Goal: Communication & Community: Answer question/provide support

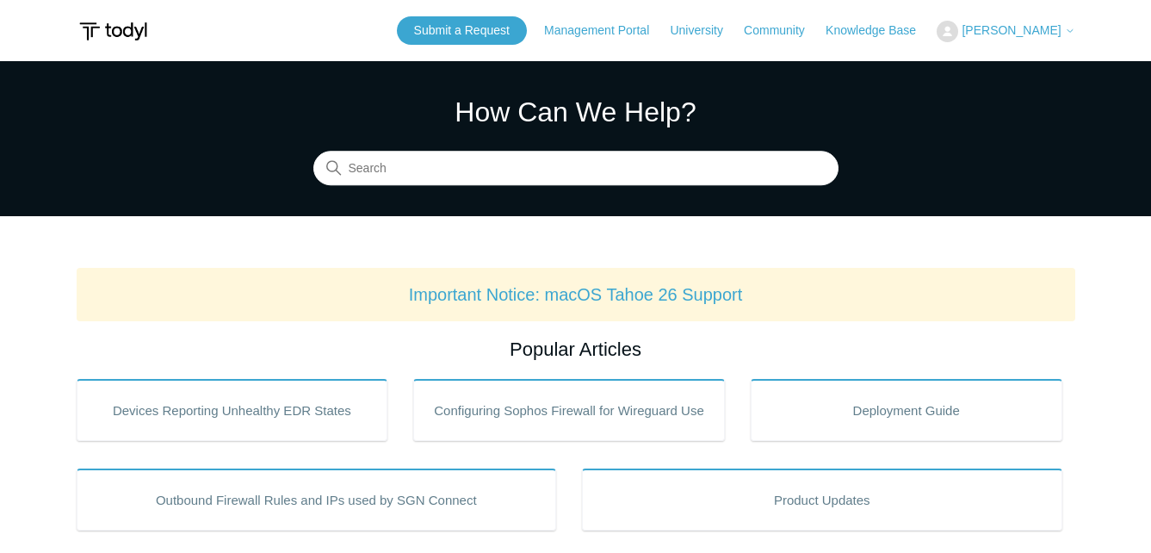
click at [1072, 31] on icon at bounding box center [1069, 31] width 5 height 3
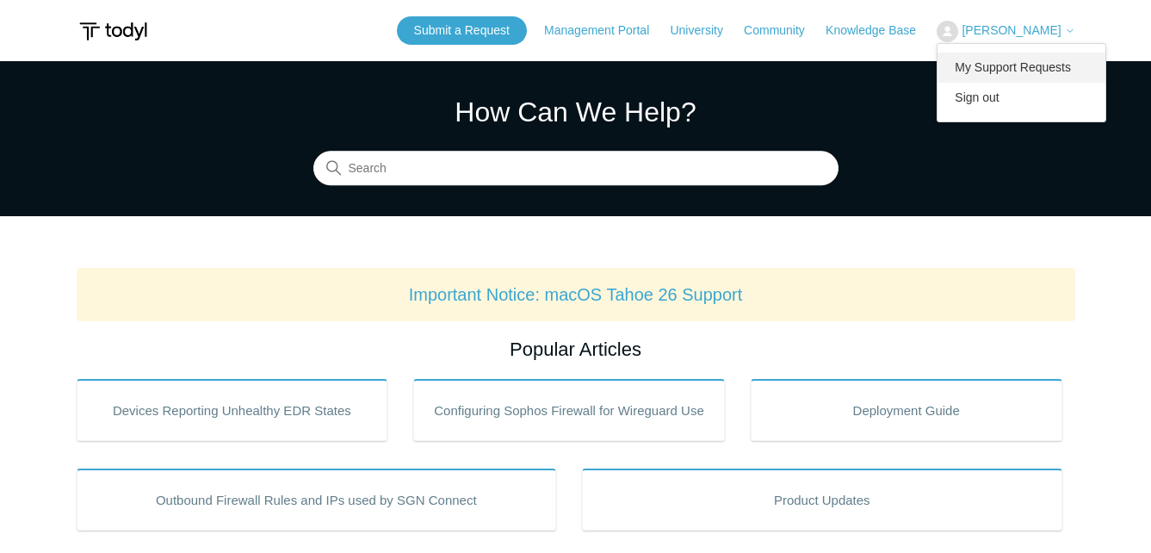
click at [1029, 69] on link "My Support Requests" at bounding box center [1021, 68] width 168 height 30
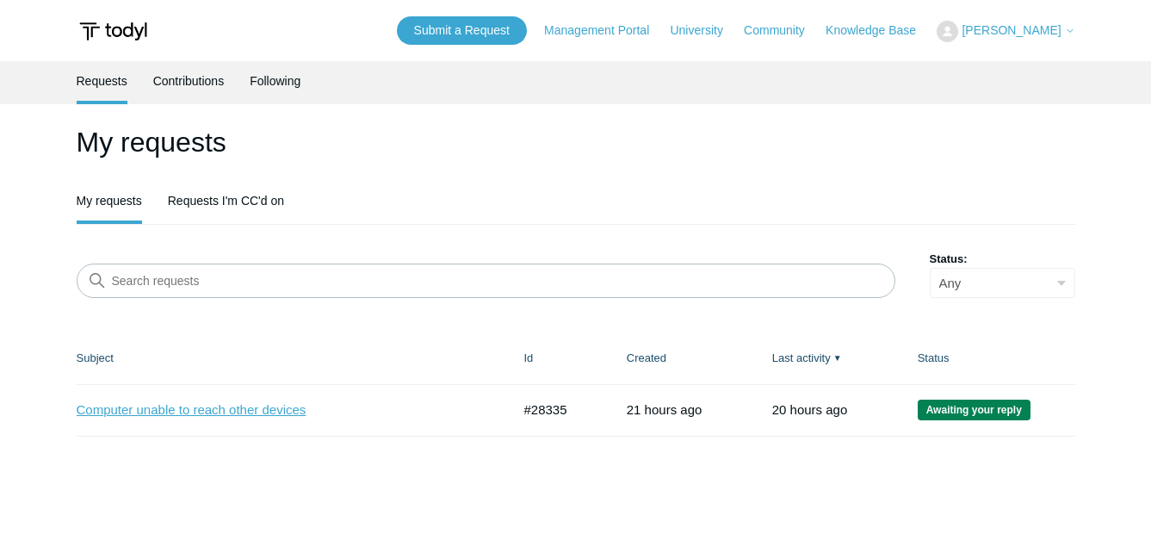
click at [302, 415] on link "Computer unable to reach other devices" at bounding box center [281, 410] width 409 height 20
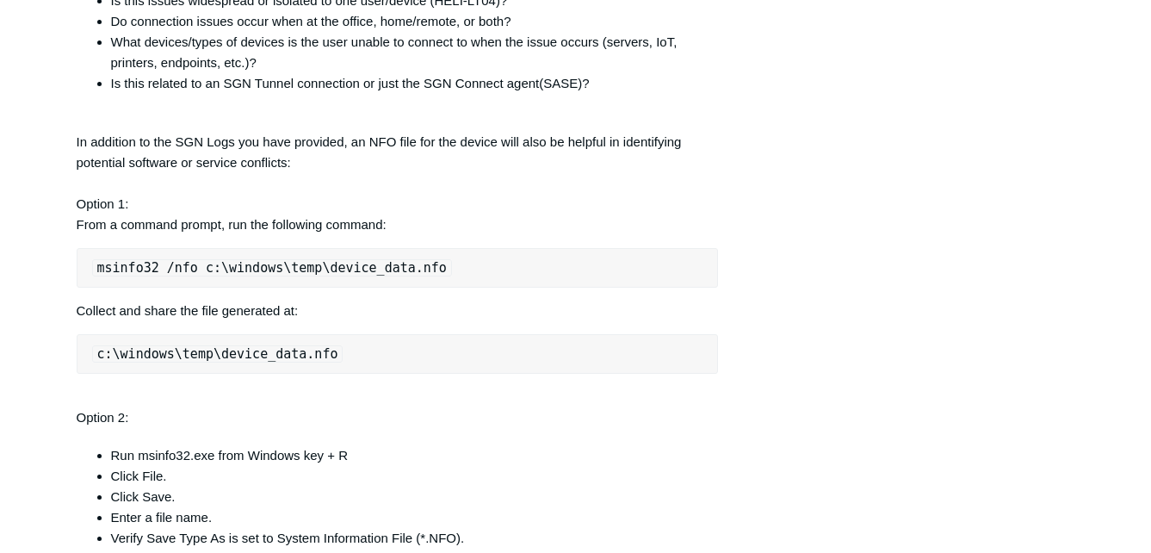
scroll to position [947, 0]
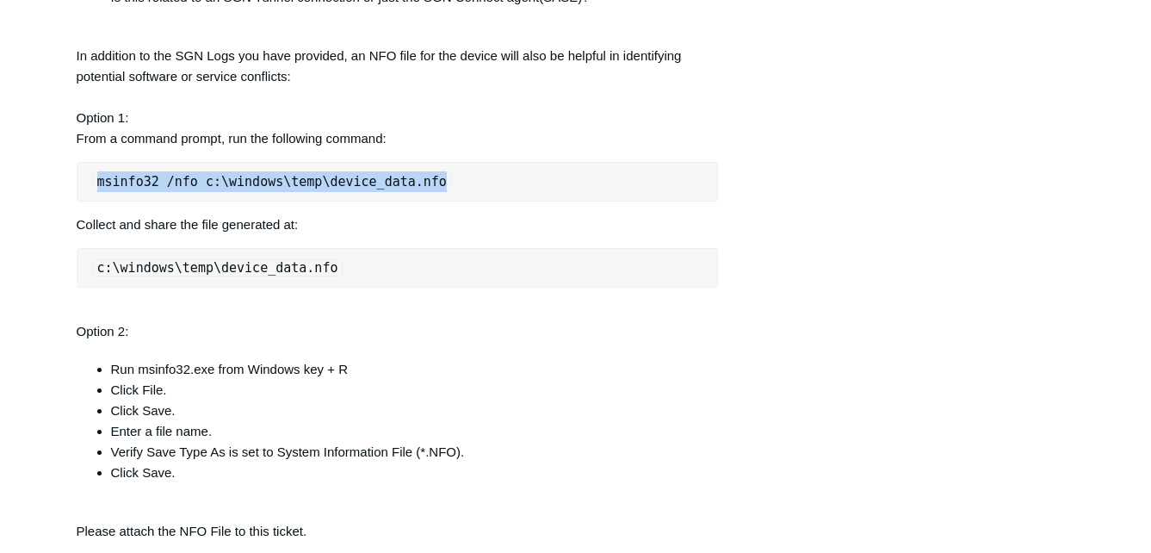
drag, startPoint x: 460, startPoint y: 230, endPoint x: 59, endPoint y: 230, distance: 401.1
drag, startPoint x: 59, startPoint y: 230, endPoint x: 209, endPoint y: 220, distance: 150.9
copy code "msinfo32 /nfo c:\windows\temp\device_data.nfo"
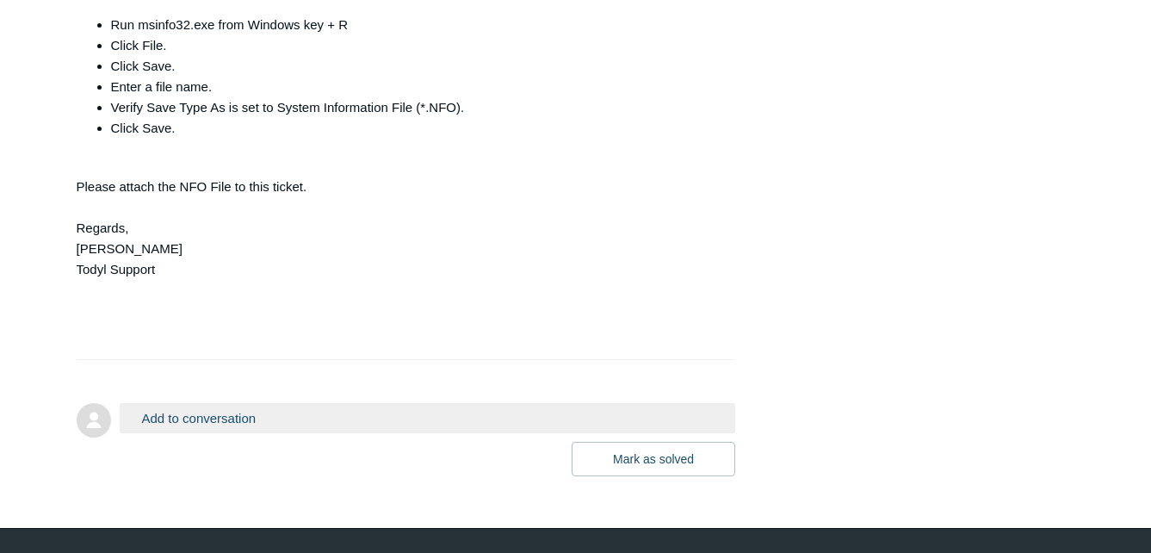
scroll to position [1375, 0]
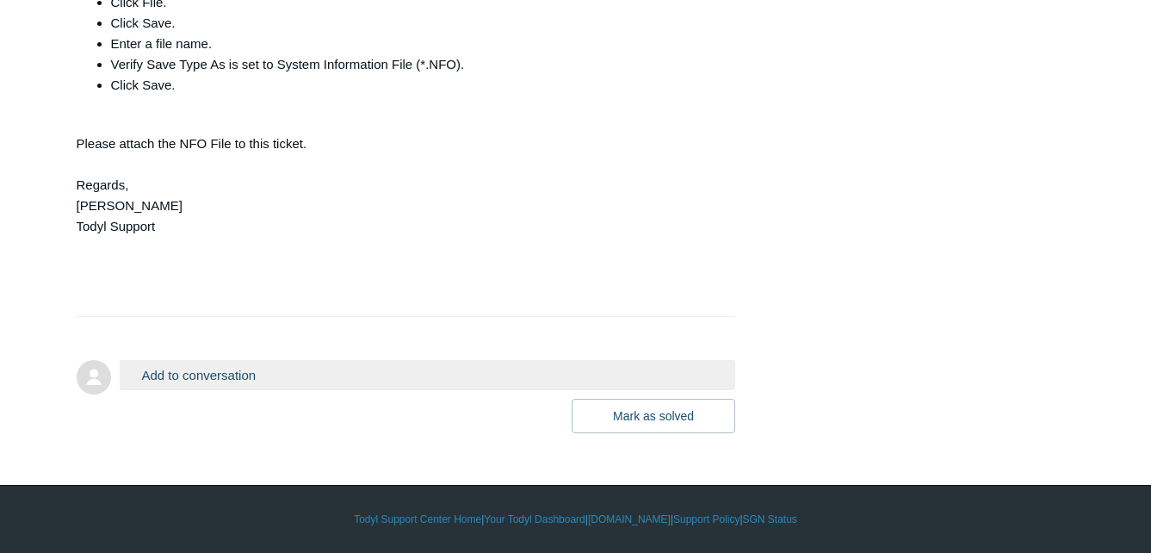
click at [215, 373] on button "Add to conversation" at bounding box center [428, 375] width 616 height 30
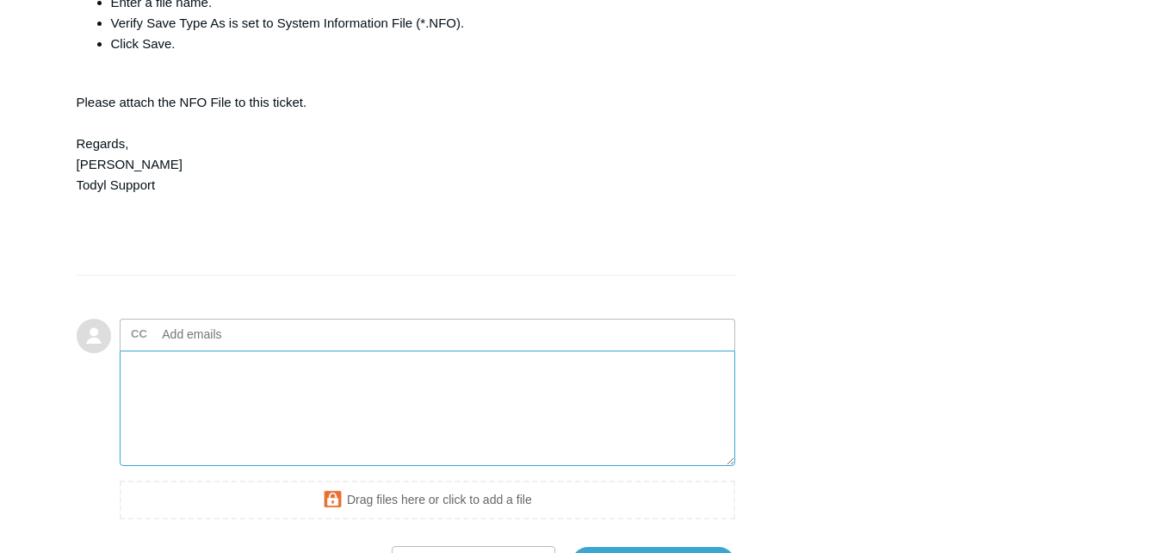
scroll to position [1548, 0]
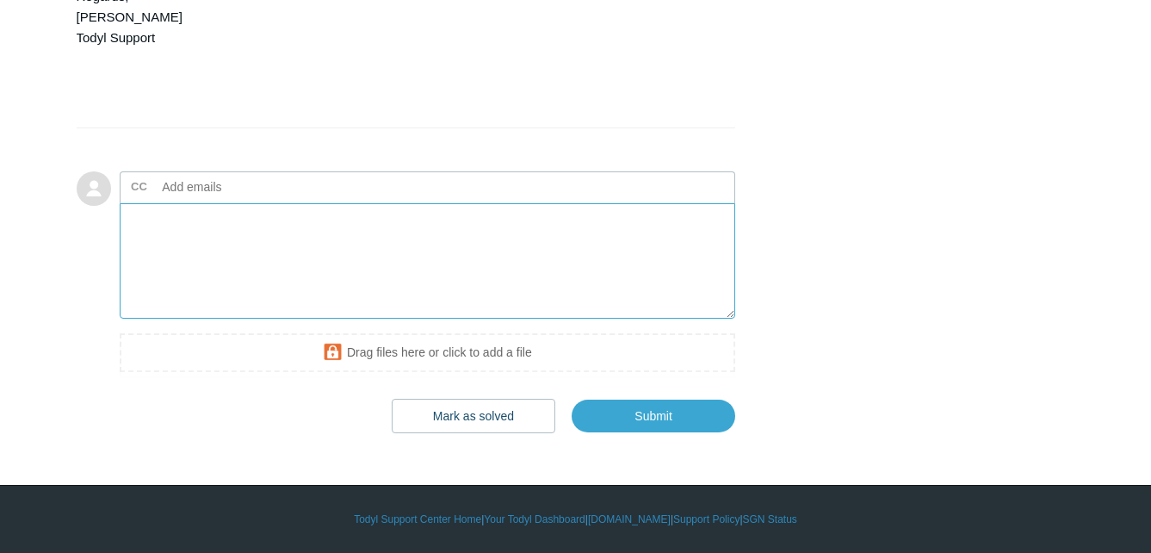
click at [226, 246] on textarea "Add your reply" at bounding box center [428, 261] width 616 height 116
paste textarea "Hello [PERSON_NAME], Thanks for reaching out. - The firsts time it happened was…"
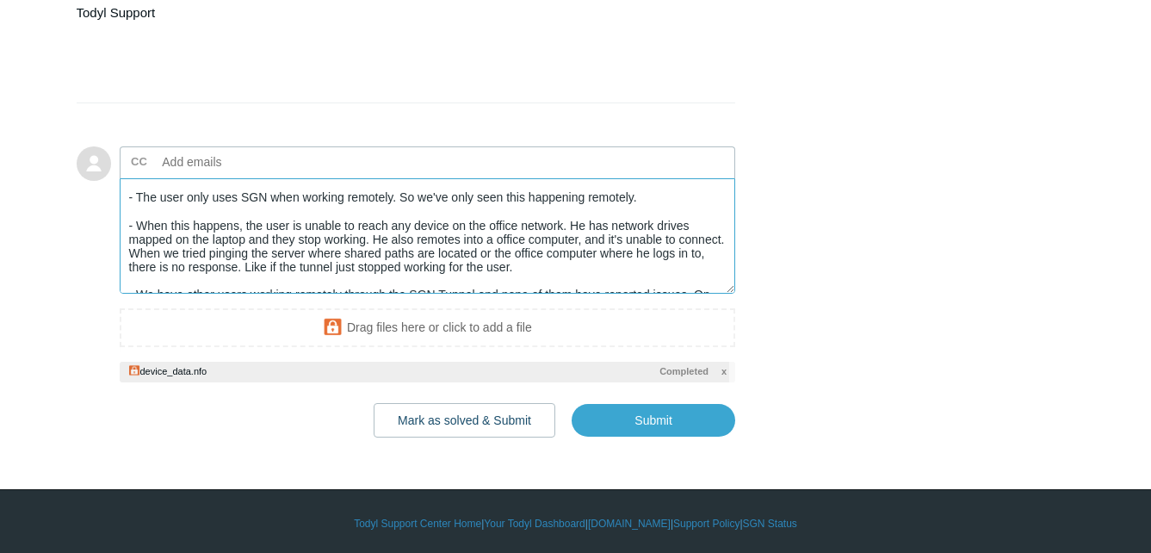
scroll to position [0, 0]
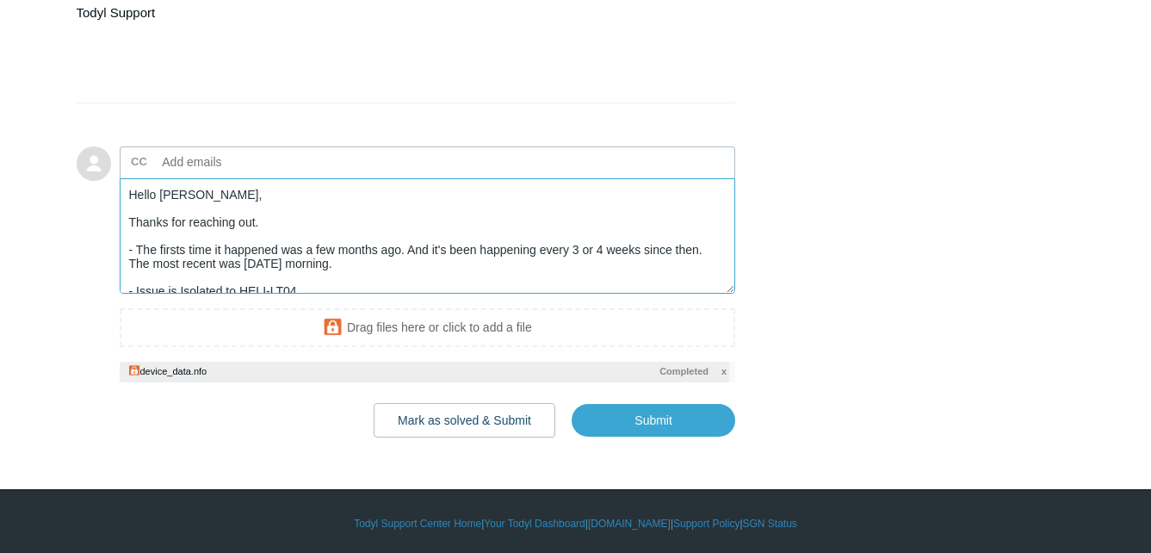
drag, startPoint x: 275, startPoint y: 310, endPoint x: 243, endPoint y: 306, distance: 32.0
click at [243, 294] on textarea "Hello [PERSON_NAME], Thanks for reaching out. - The firsts time it happened was…" at bounding box center [428, 236] width 616 height 116
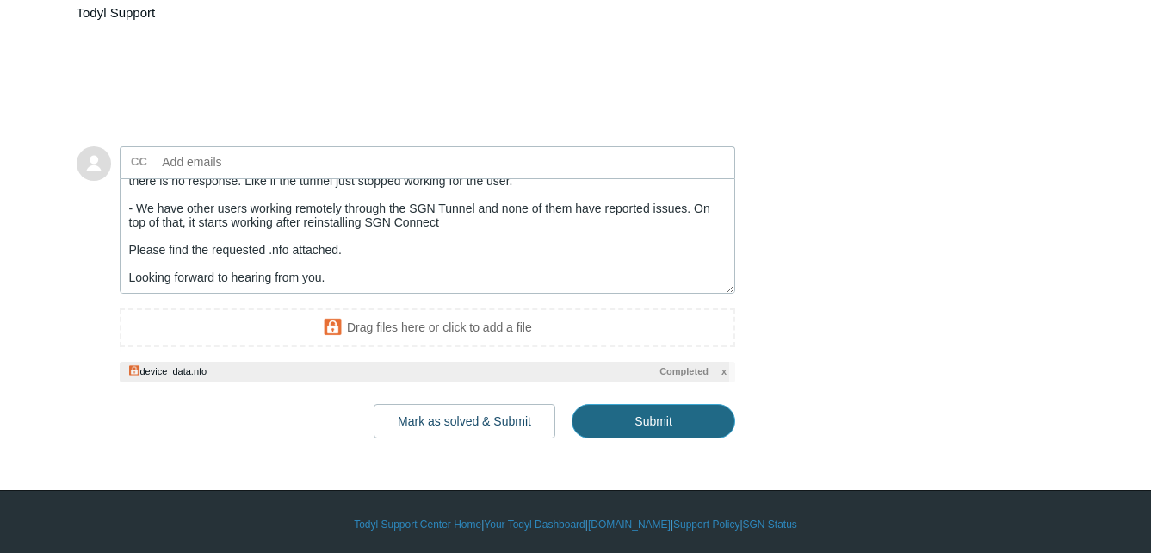
click at [615, 438] on input "Submit" at bounding box center [653, 421] width 164 height 34
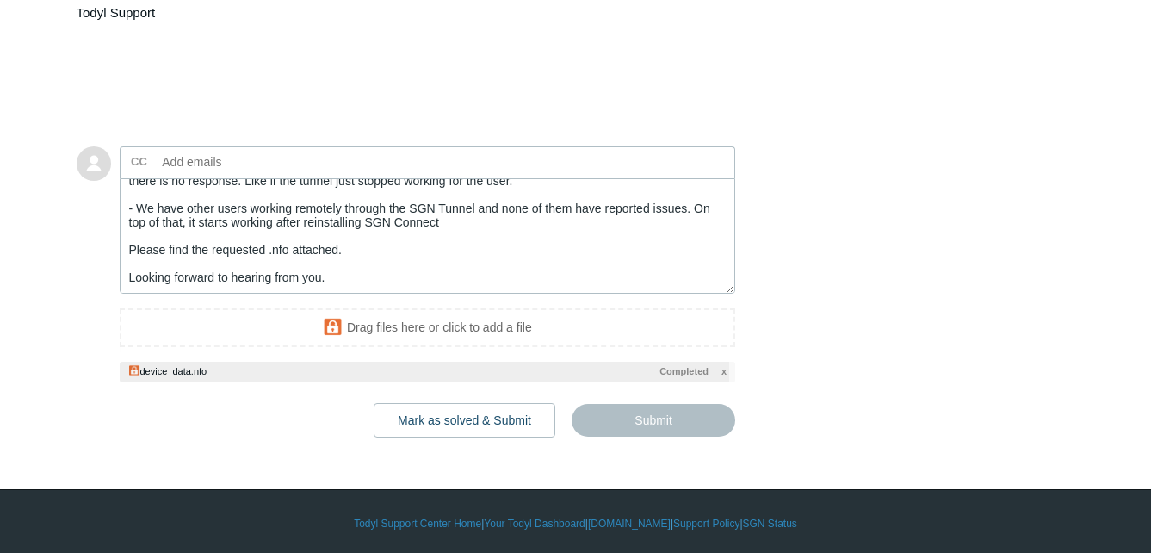
type textarea "Hello [PERSON_NAME], Thanks for reaching out. - The firsts time it happened was…"
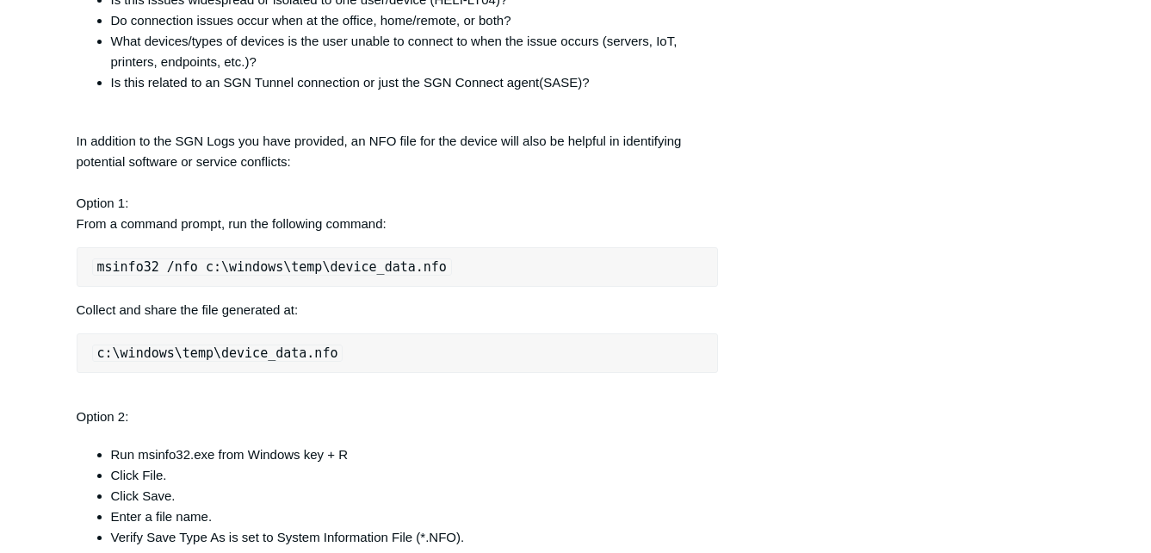
scroll to position [775, 0]
